Goal: Transaction & Acquisition: Purchase product/service

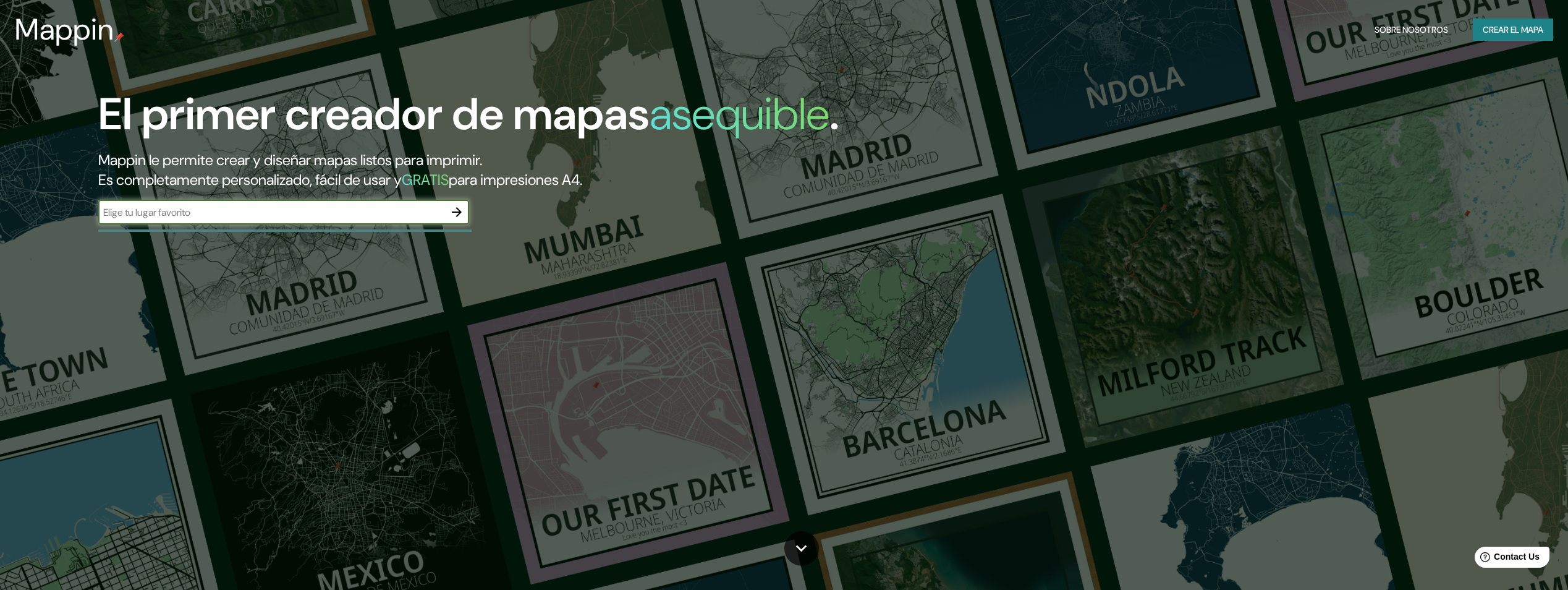
click at [428, 219] on input "text" at bounding box center [272, 213] width 346 height 14
click at [456, 212] on icon "button" at bounding box center [456, 212] width 15 height 15
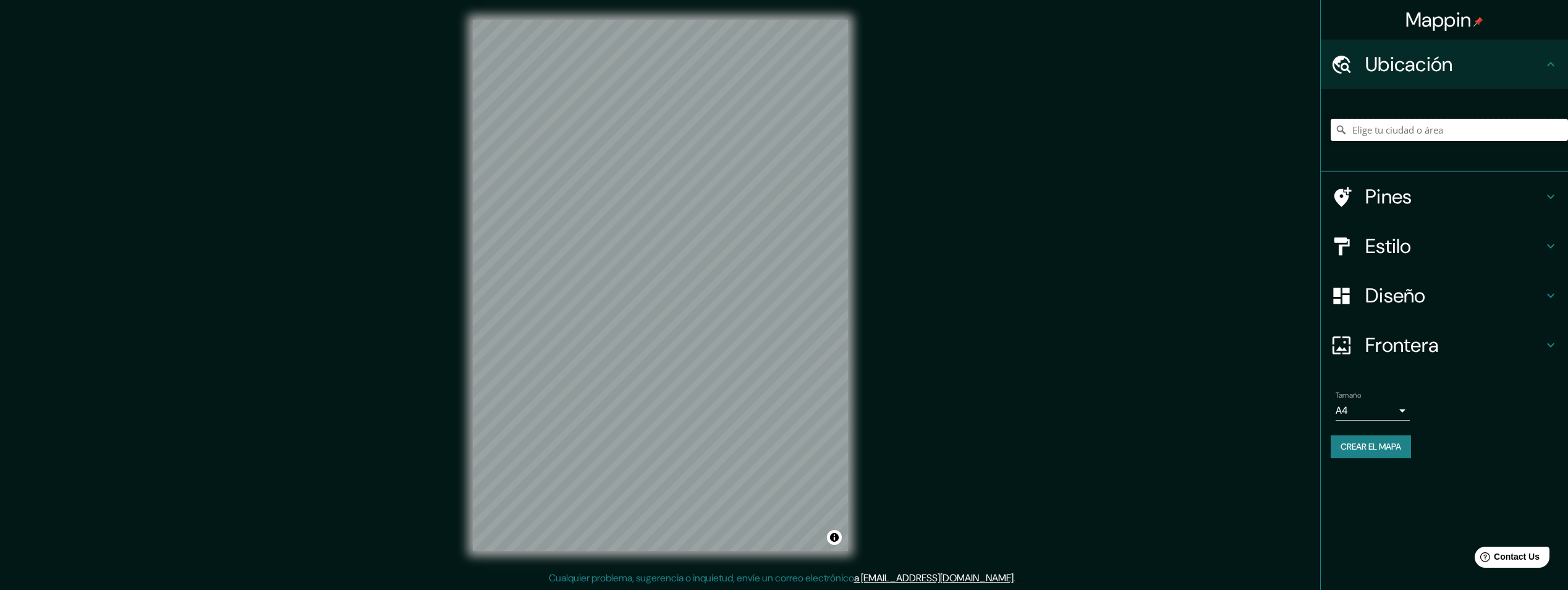
click at [1409, 132] on input "Elige tu ciudad o área" at bounding box center [1449, 129] width 237 height 22
click at [1406, 133] on input "[GEOGRAPHIC_DATA]" at bounding box center [1449, 129] width 237 height 22
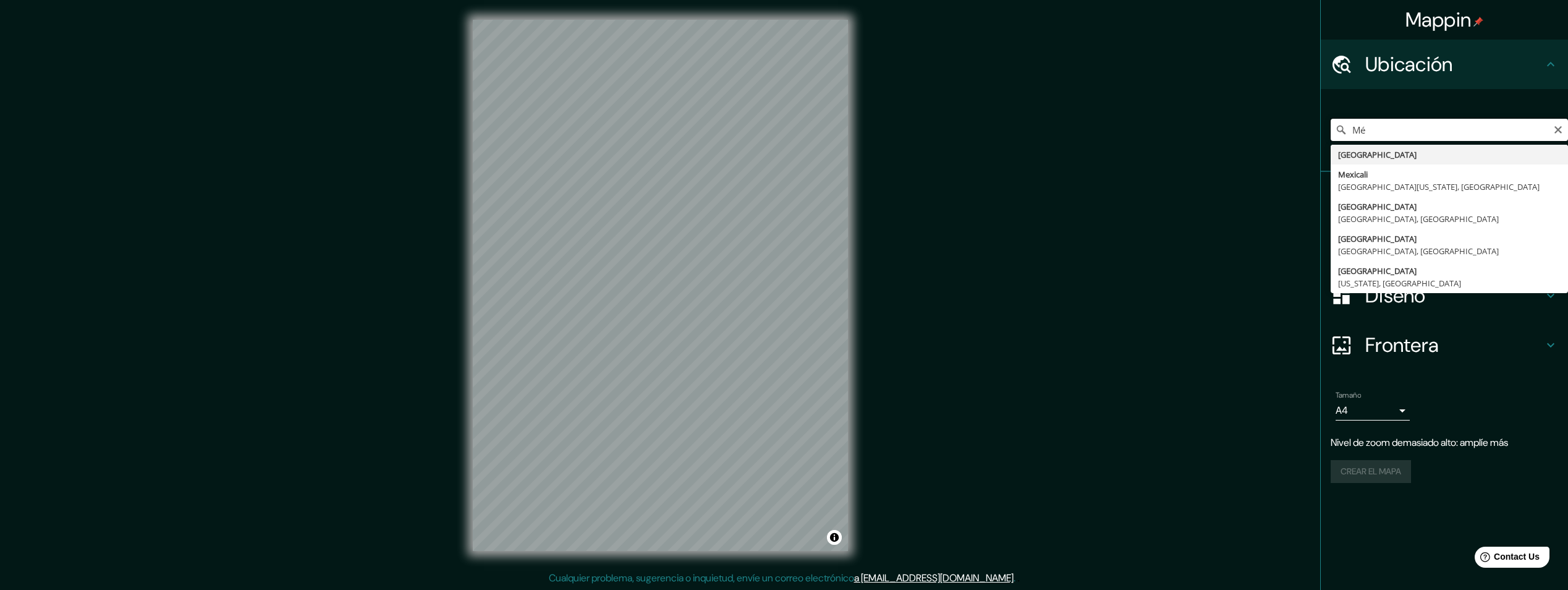
type input "M"
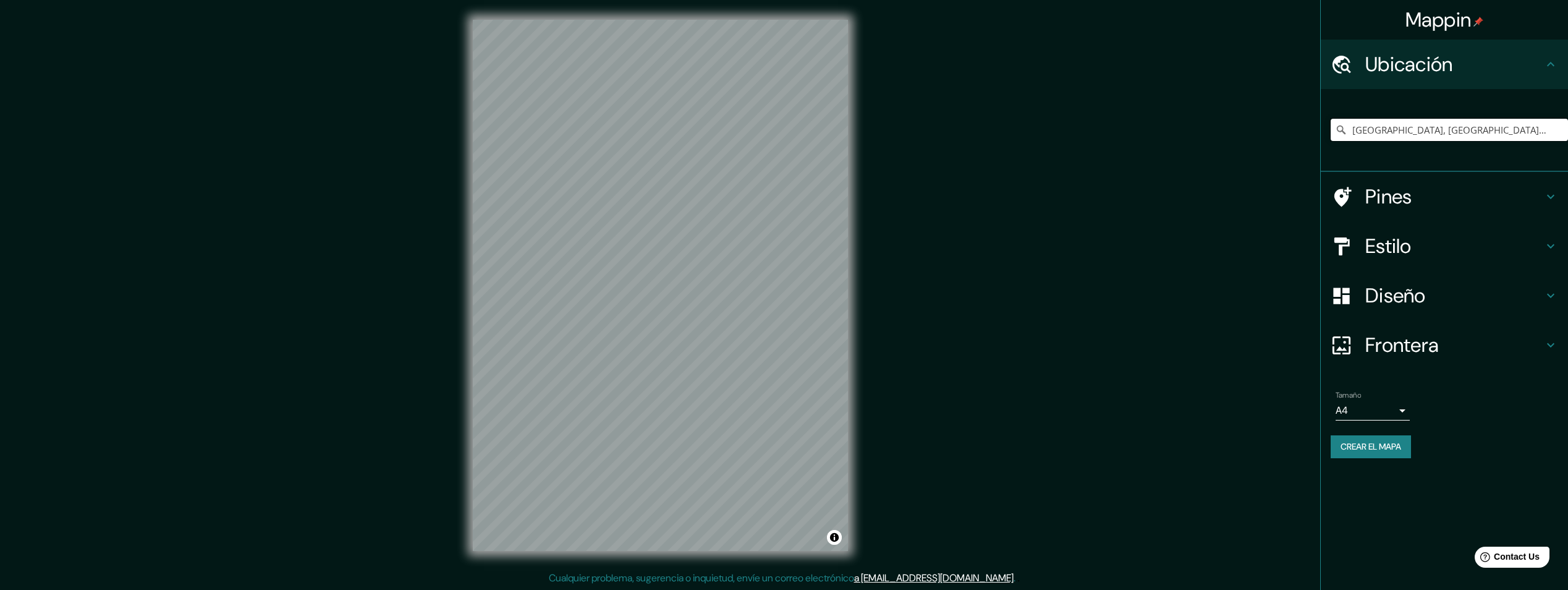
type input "[GEOGRAPHIC_DATA], [GEOGRAPHIC_DATA], [GEOGRAPHIC_DATA]"
click at [1428, 303] on h4 "Diseño" at bounding box center [1453, 296] width 178 height 25
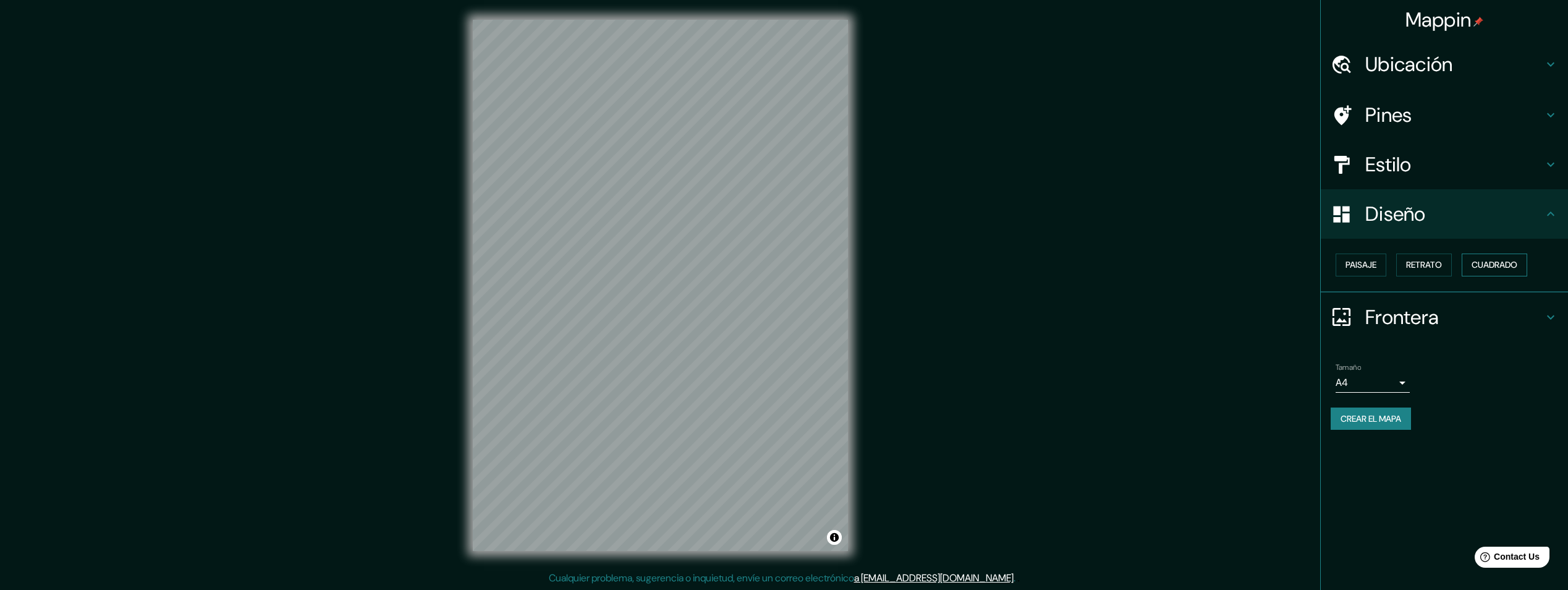
click at [1490, 267] on font "Cuadrado" at bounding box center [1494, 265] width 45 height 15
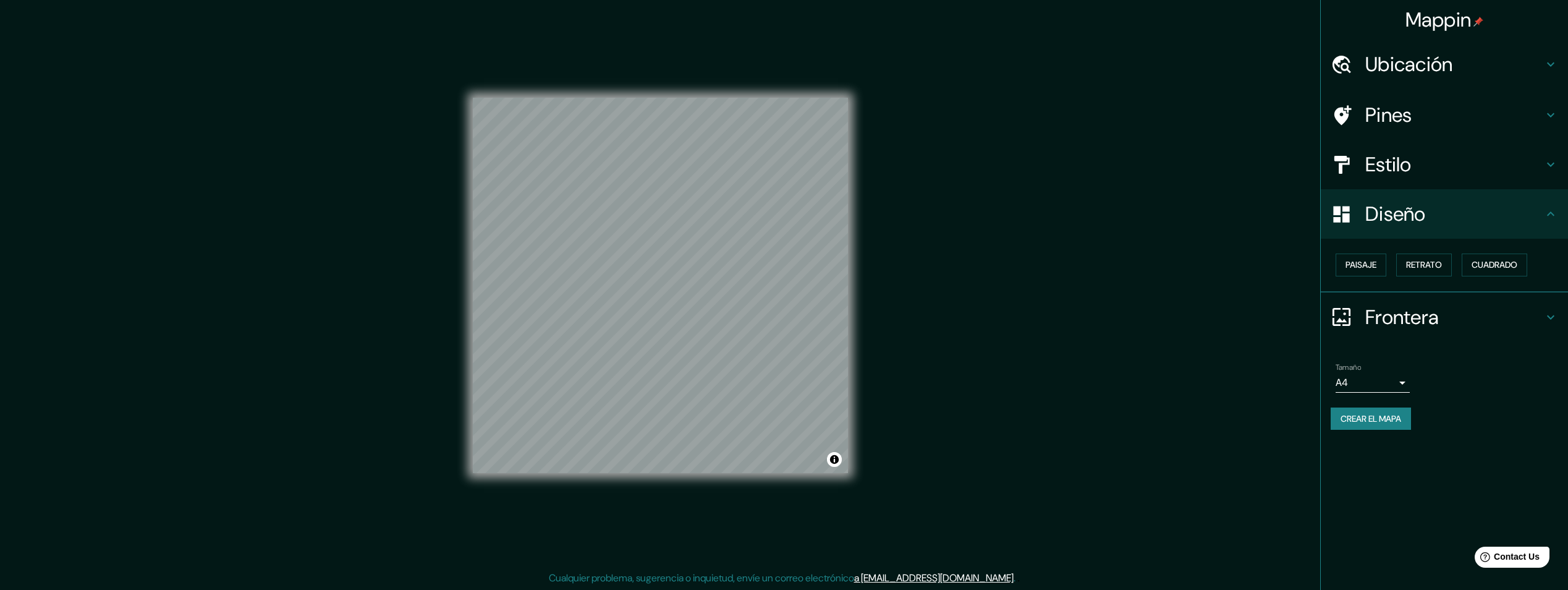
click at [1398, 166] on h4 "Estilo" at bounding box center [1453, 164] width 178 height 25
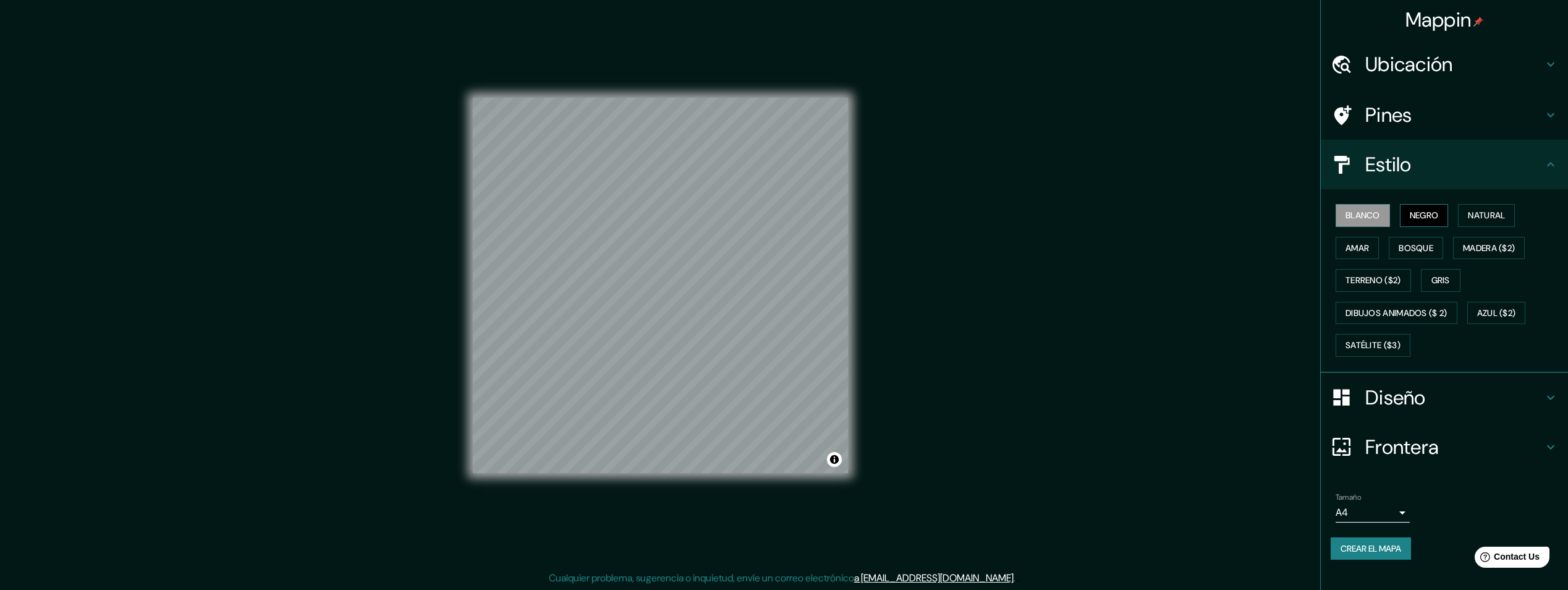
click at [1416, 211] on font "Negro" at bounding box center [1424, 216] width 29 height 15
click at [1484, 209] on font "Natural" at bounding box center [1486, 216] width 37 height 15
click at [1365, 243] on font "Amar" at bounding box center [1357, 248] width 24 height 15
click at [1414, 250] on font "Bosque" at bounding box center [1416, 248] width 35 height 15
click at [1481, 241] on font "Madera ($2)" at bounding box center [1488, 248] width 52 height 15
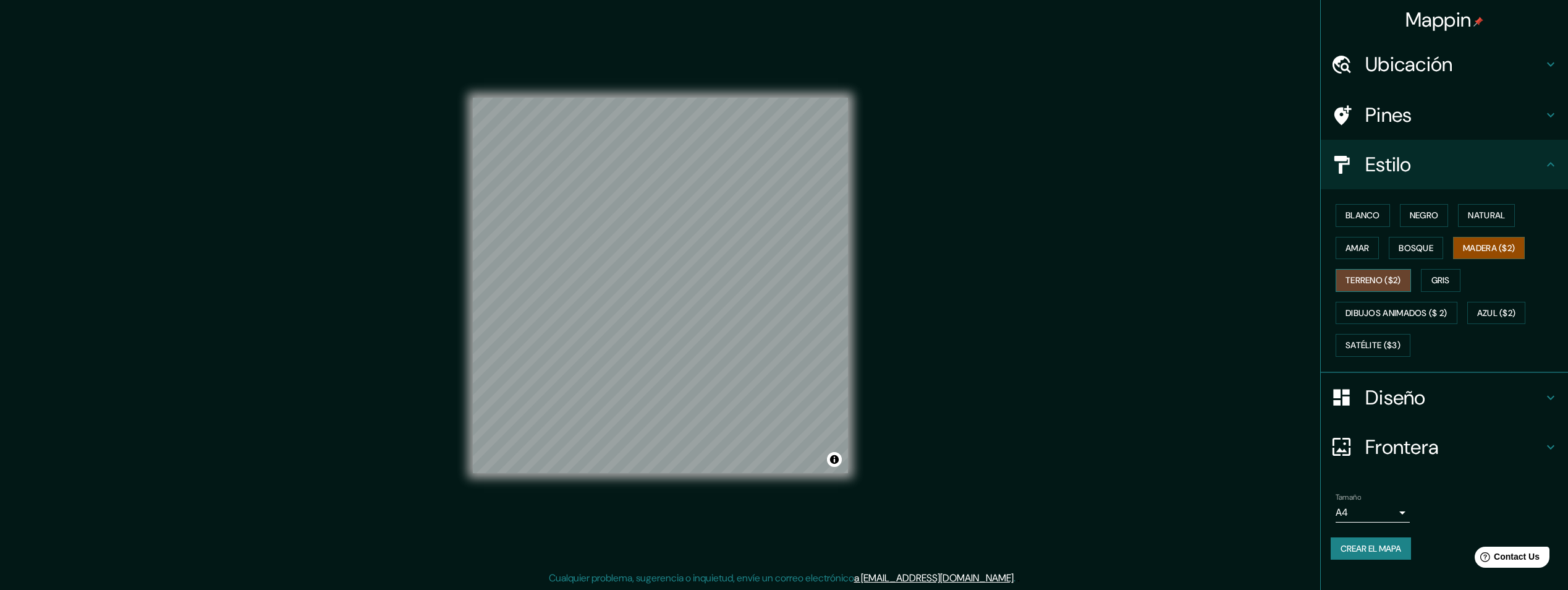
click at [1394, 285] on font "Terreno ($2)" at bounding box center [1373, 280] width 55 height 15
click at [1431, 276] on button "Gris" at bounding box center [1440, 280] width 39 height 23
click at [1374, 314] on font "Dibujos animados ($ 2)" at bounding box center [1396, 313] width 102 height 15
click at [1506, 315] on font "Azul ($2)" at bounding box center [1496, 313] width 39 height 15
click at [1399, 343] on font "Satélite ($3)" at bounding box center [1372, 345] width 55 height 15
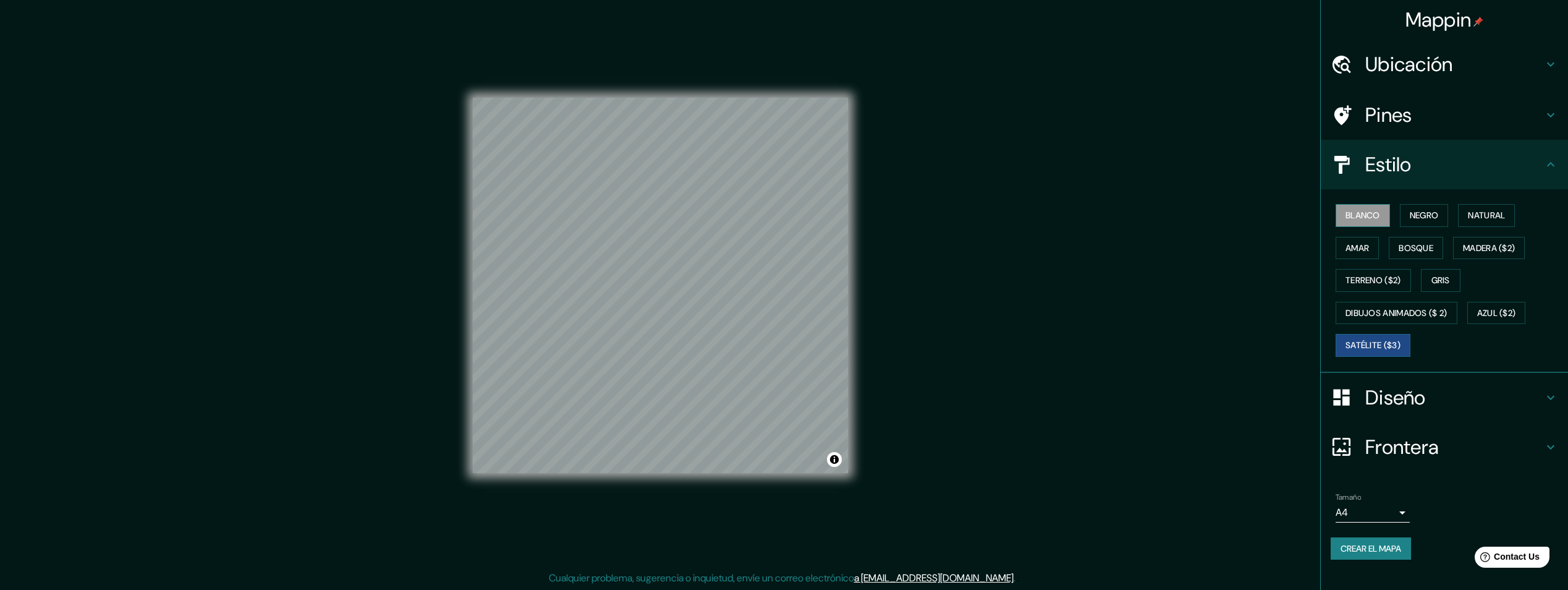
click at [1360, 218] on font "Blanco" at bounding box center [1362, 216] width 35 height 15
